Goal: Task Accomplishment & Management: Use online tool/utility

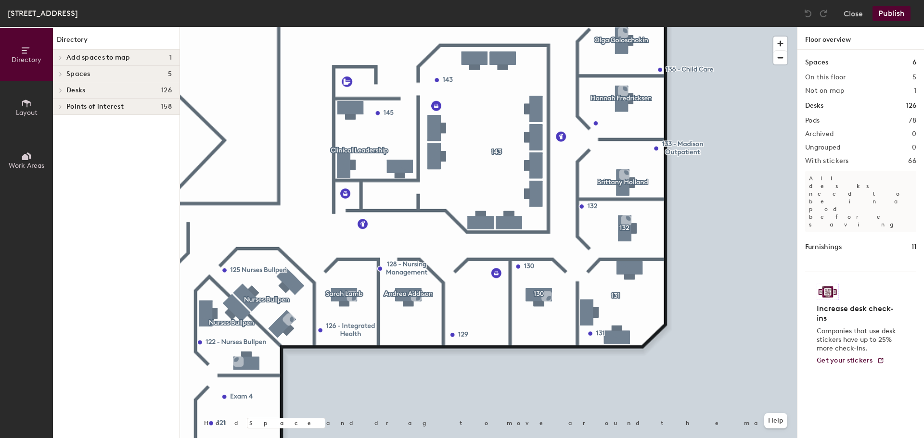
click at [25, 91] on button "Layout" at bounding box center [26, 107] width 53 height 53
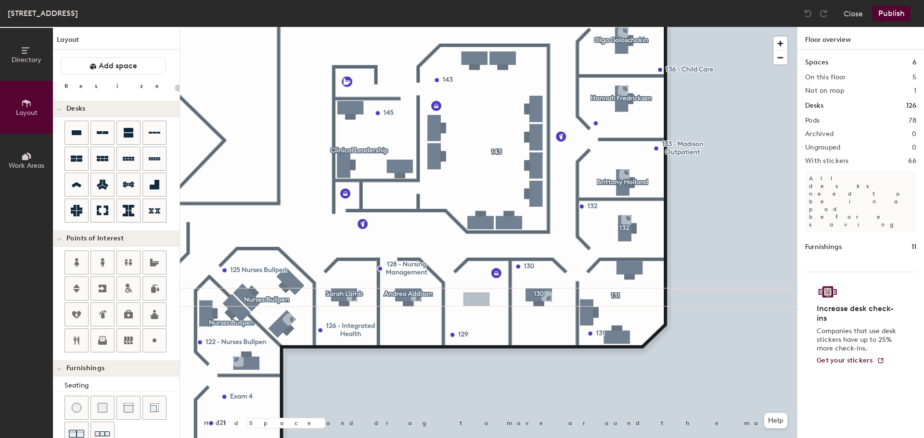
click at [476, 299] on div "Directory Layout Work Areas Layout Add space Resize Desks Points of Interest Fu…" at bounding box center [462, 232] width 924 height 411
type input "60"
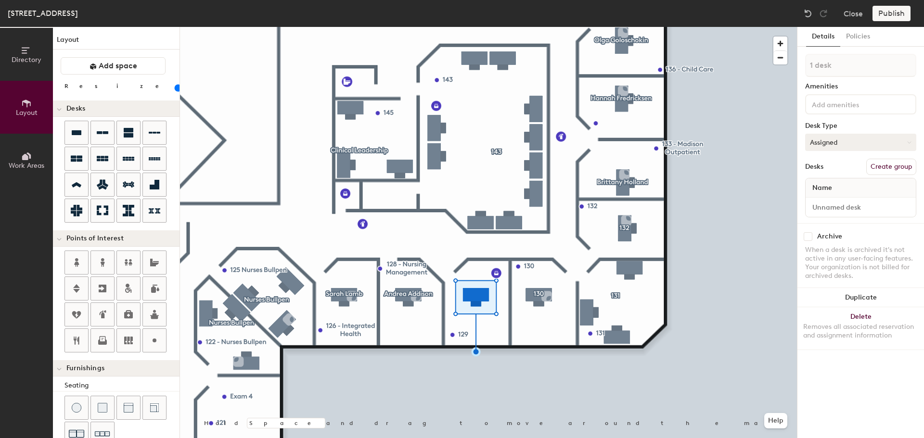
click at [833, 147] on button "Assigned" at bounding box center [860, 142] width 111 height 17
click at [833, 200] on div "Hoteled" at bounding box center [853, 201] width 96 height 14
click at [833, 208] on input at bounding box center [860, 207] width 106 height 13
type input "129"
click at [895, 168] on button "Create group" at bounding box center [891, 167] width 50 height 16
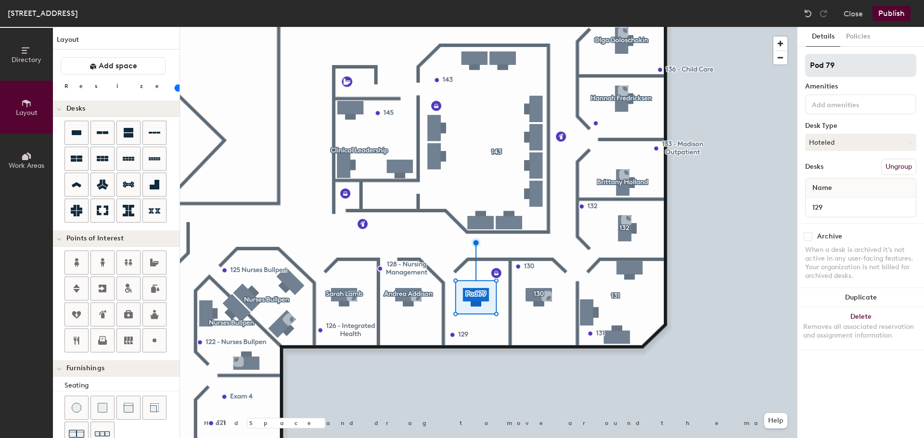
click at [846, 74] on input "Pod 79" at bounding box center [860, 65] width 111 height 23
type input "129"
click at [871, 123] on div "Desk Type" at bounding box center [860, 126] width 111 height 8
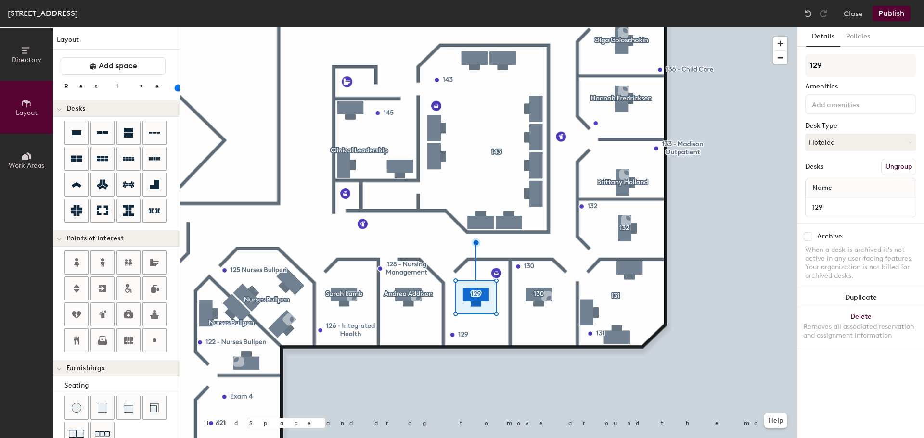
click at [889, 12] on button "Publish" at bounding box center [891, 13] width 38 height 15
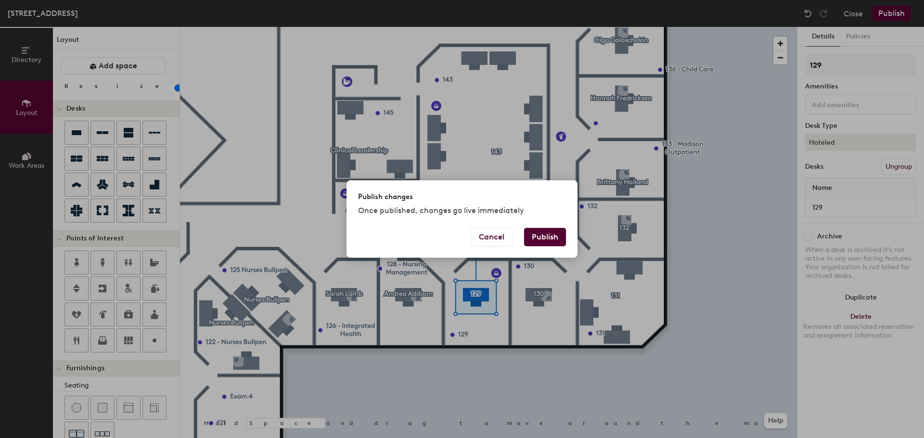
click at [546, 238] on button "Publish" at bounding box center [545, 237] width 42 height 18
type input "20"
